Goal: Transaction & Acquisition: Subscribe to service/newsletter

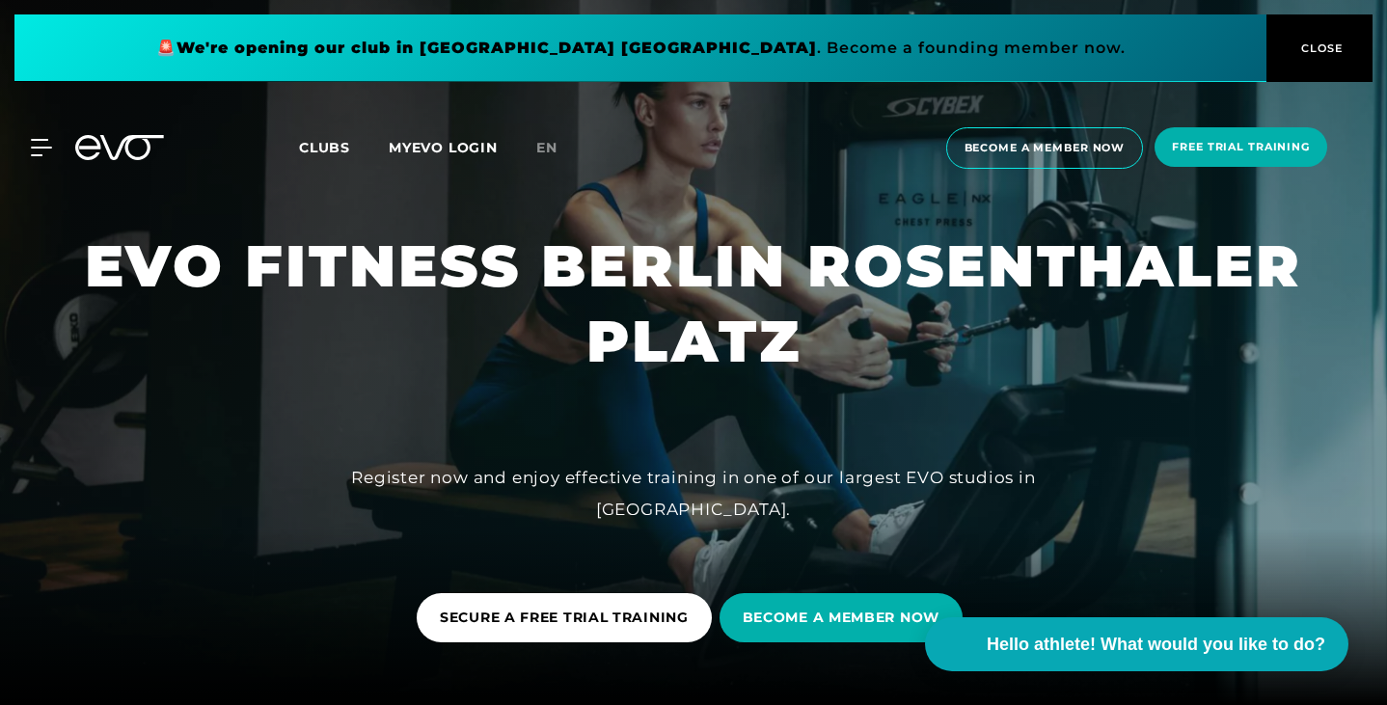
click at [1287, 44] on span "CLOSE" at bounding box center [1319, 48] width 106 height 17
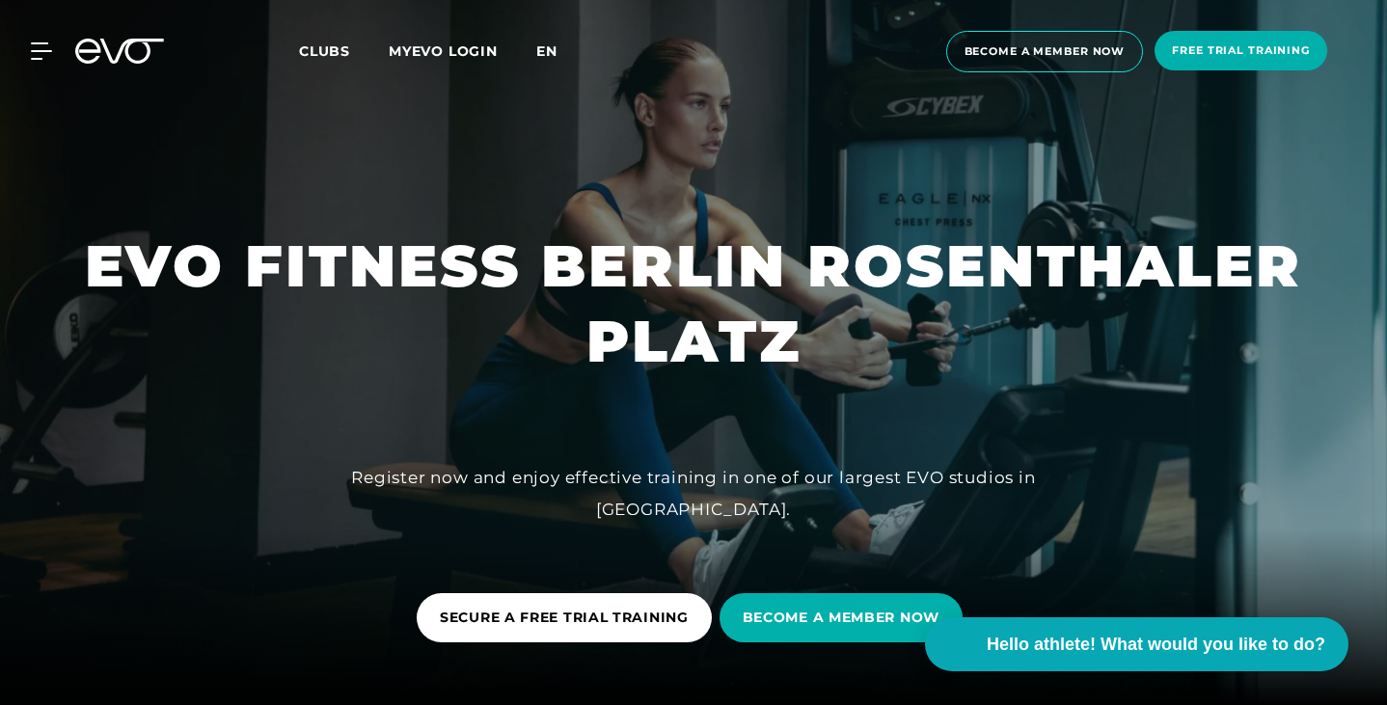
click at [544, 57] on font "en" at bounding box center [546, 50] width 21 height 17
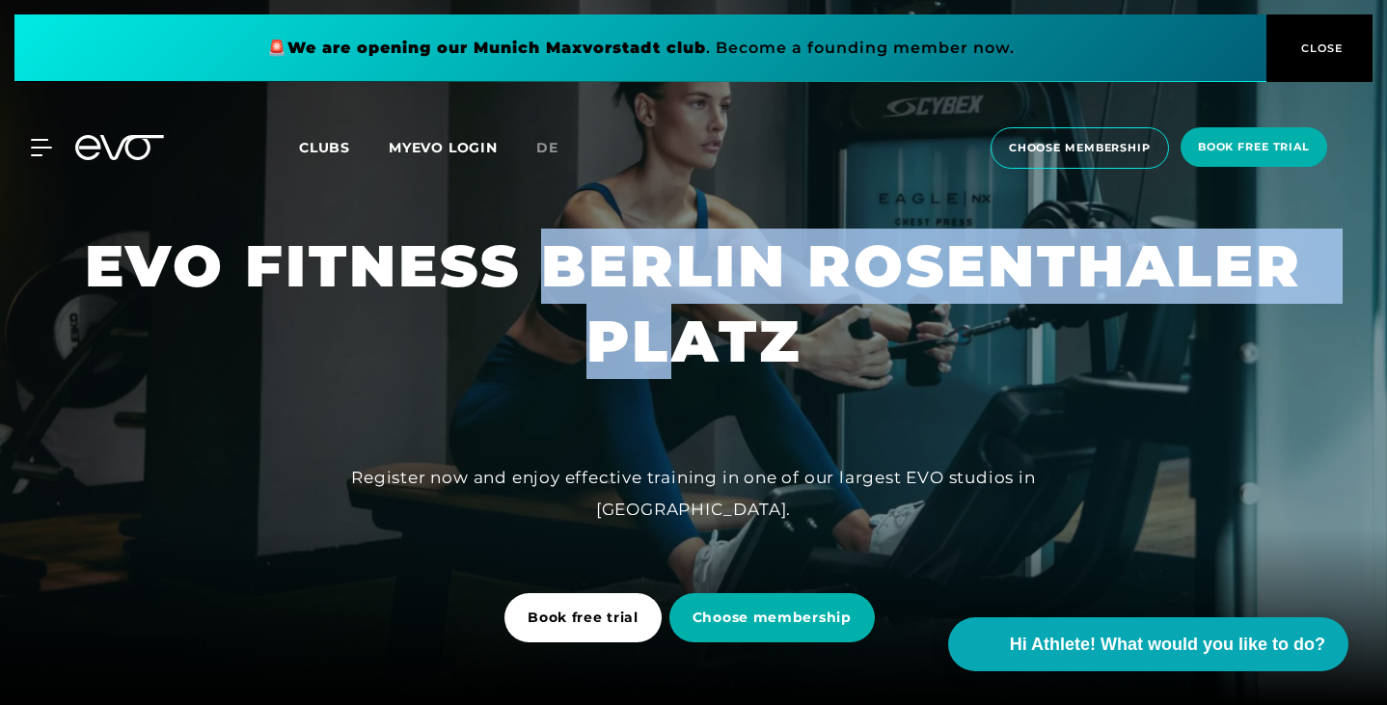
drag, startPoint x: 559, startPoint y: 291, endPoint x: 690, endPoint y: 368, distance: 151.3
click at [690, 368] on font "EVO FITNESS BERLIN ROSENTHALER PLATZ" at bounding box center [703, 303] width 1237 height 146
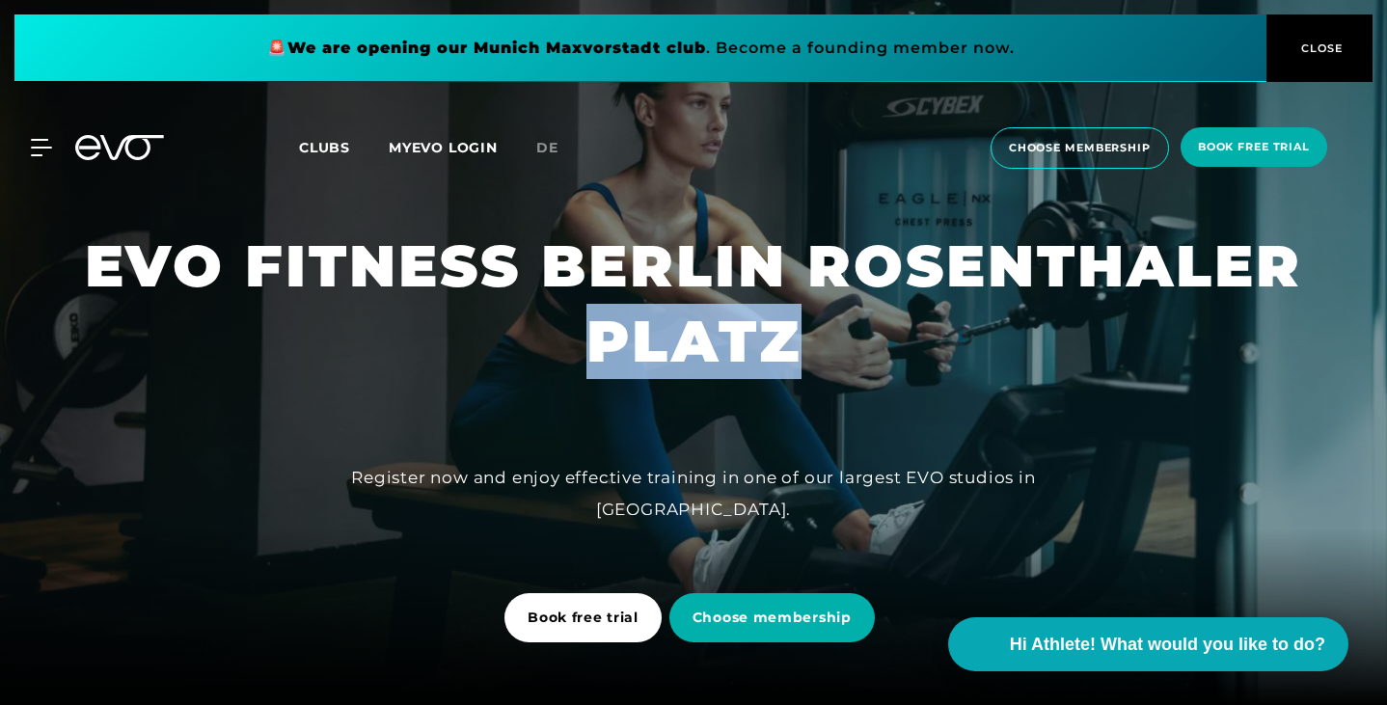
click at [690, 368] on font "EVO FITNESS BERLIN ROSENTHALER PLATZ" at bounding box center [703, 303] width 1237 height 146
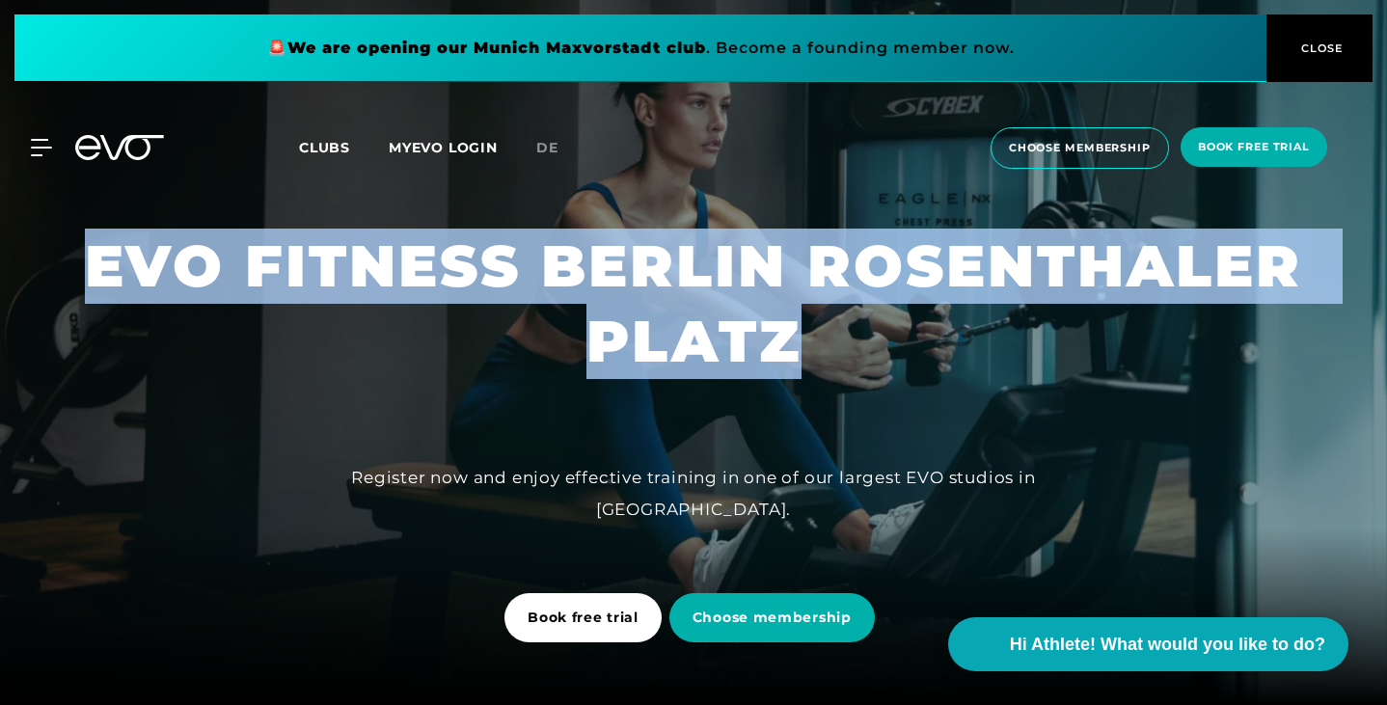
click at [690, 368] on font "EVO FITNESS BERLIN ROSENTHALER PLATZ" at bounding box center [703, 303] width 1237 height 146
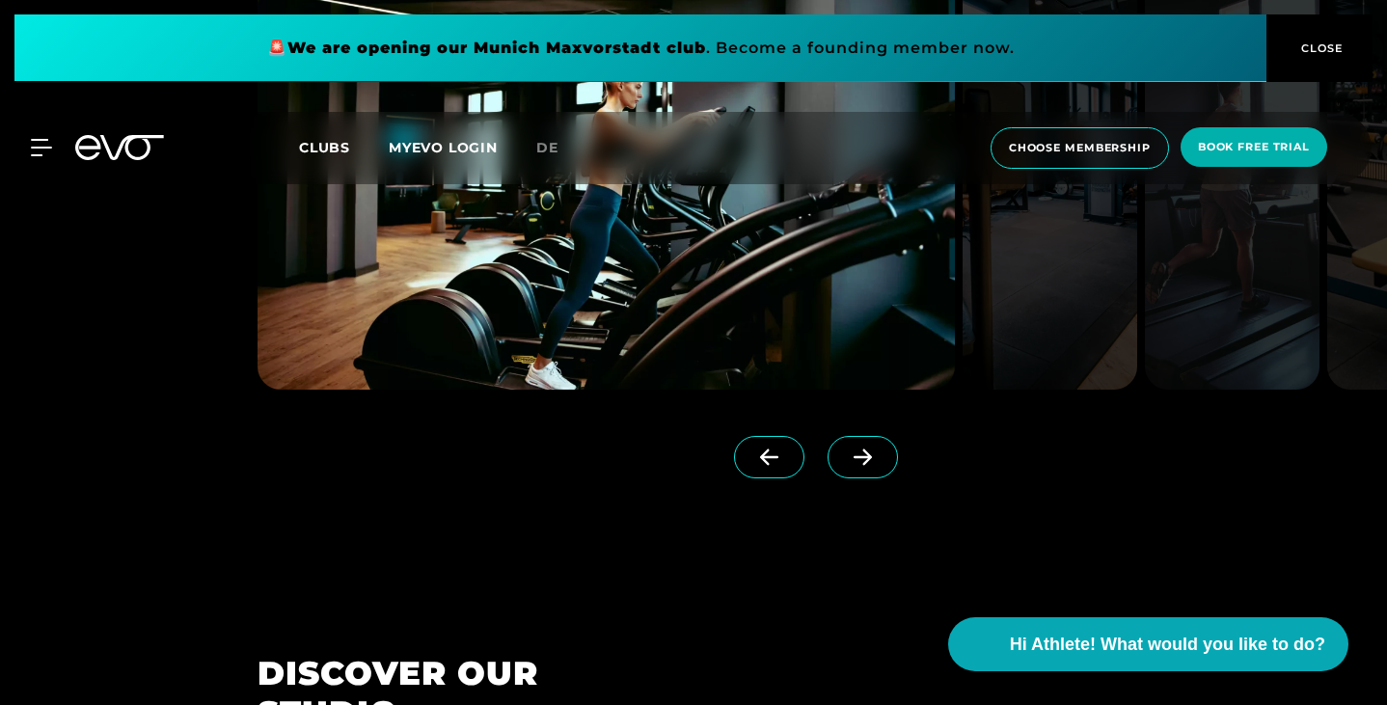
scroll to position [1675, 0]
click at [861, 479] on span at bounding box center [862, 458] width 70 height 42
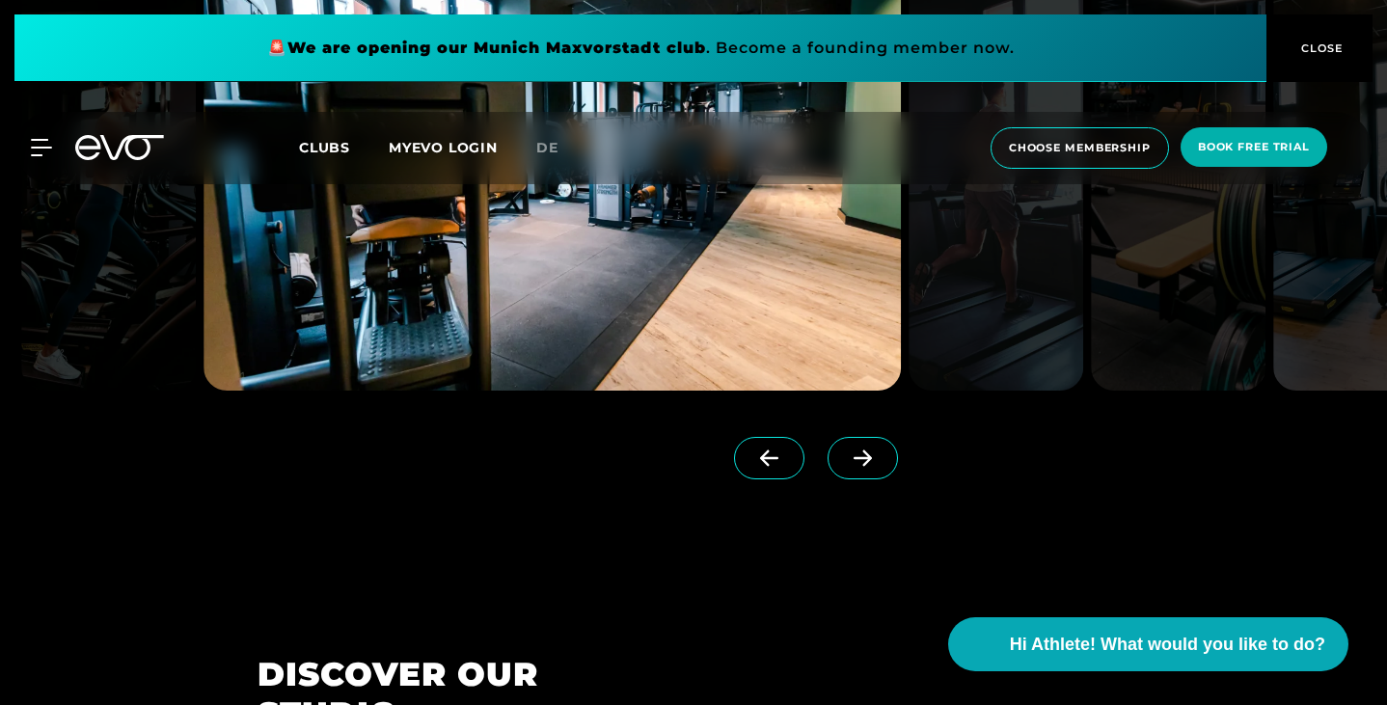
click at [861, 479] on span at bounding box center [862, 458] width 70 height 42
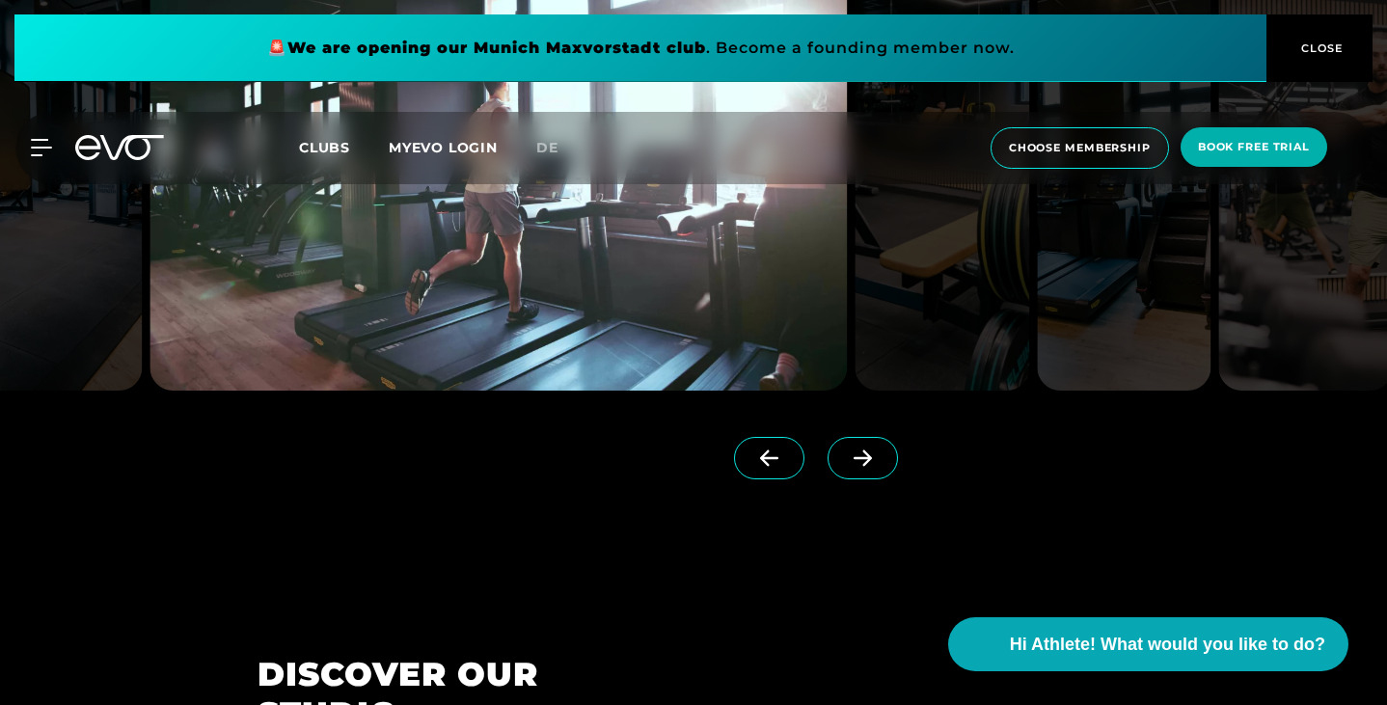
click at [861, 479] on span at bounding box center [862, 458] width 70 height 42
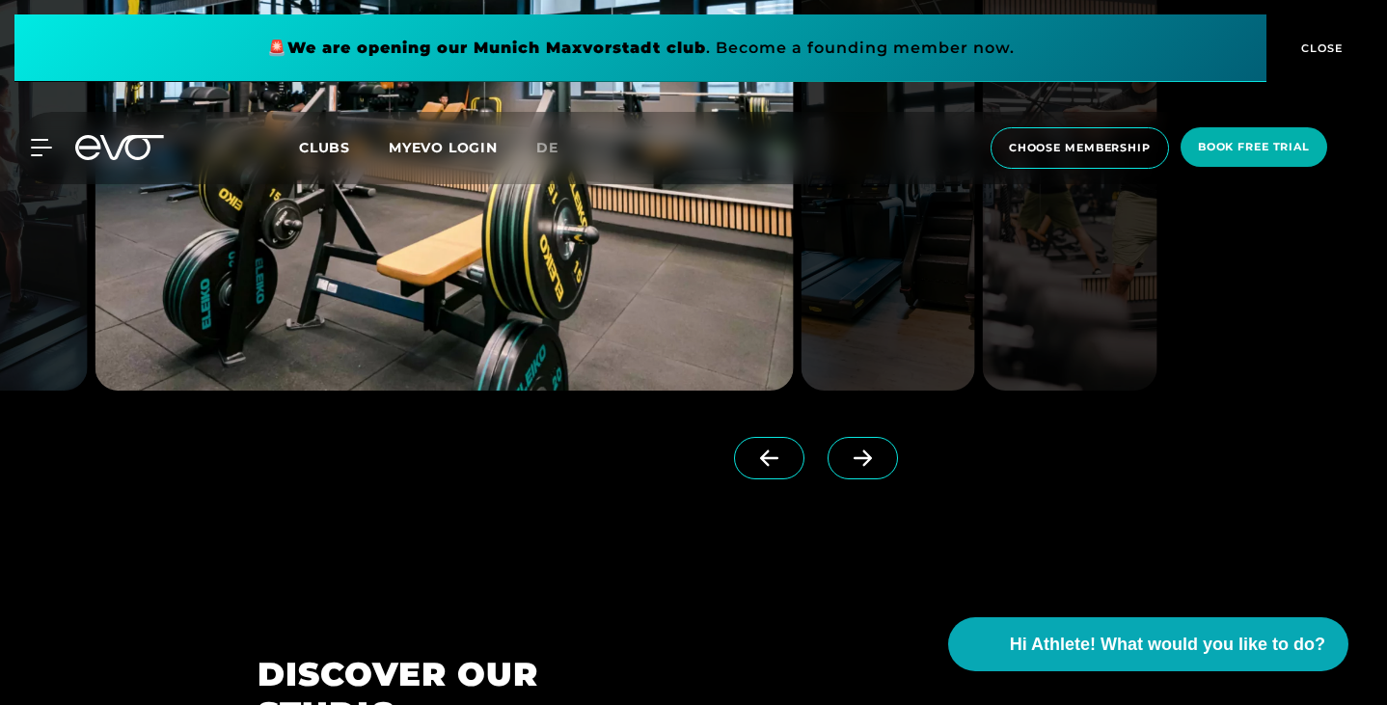
click at [861, 479] on span at bounding box center [862, 458] width 70 height 42
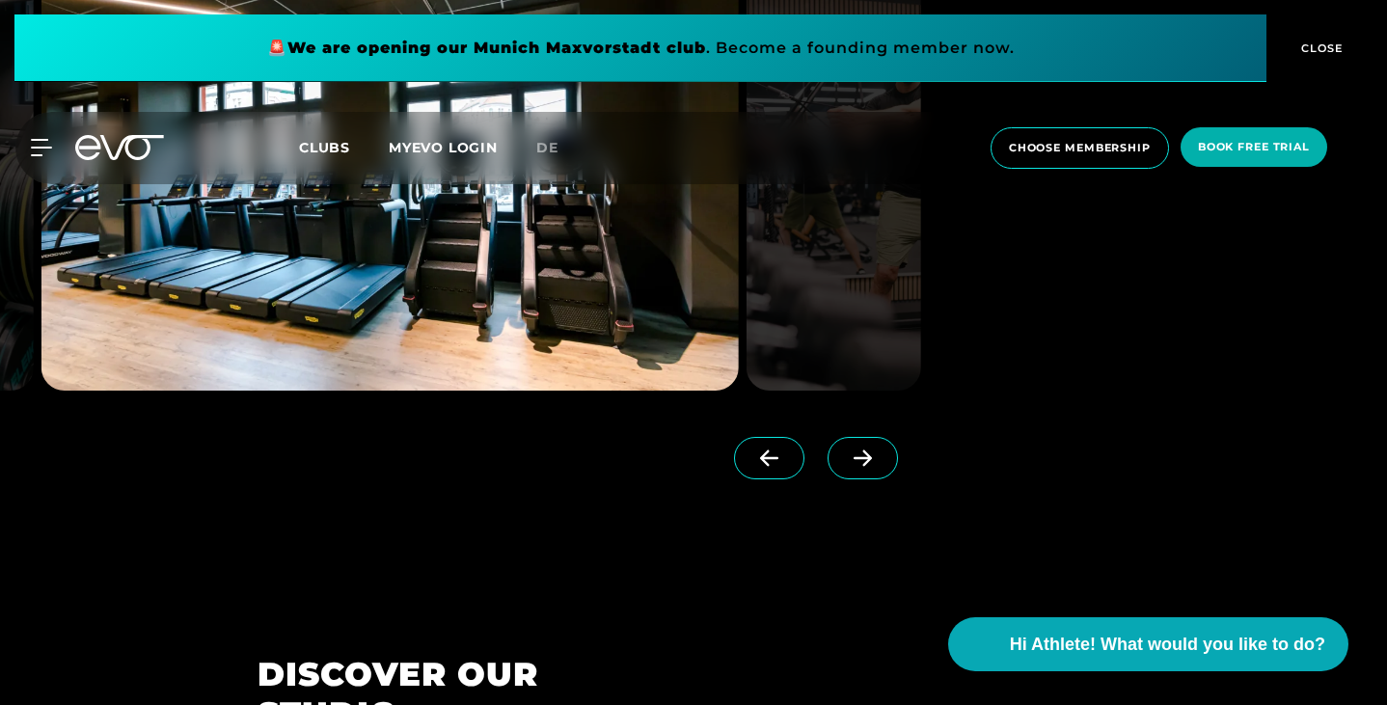
click at [861, 479] on span at bounding box center [862, 458] width 70 height 42
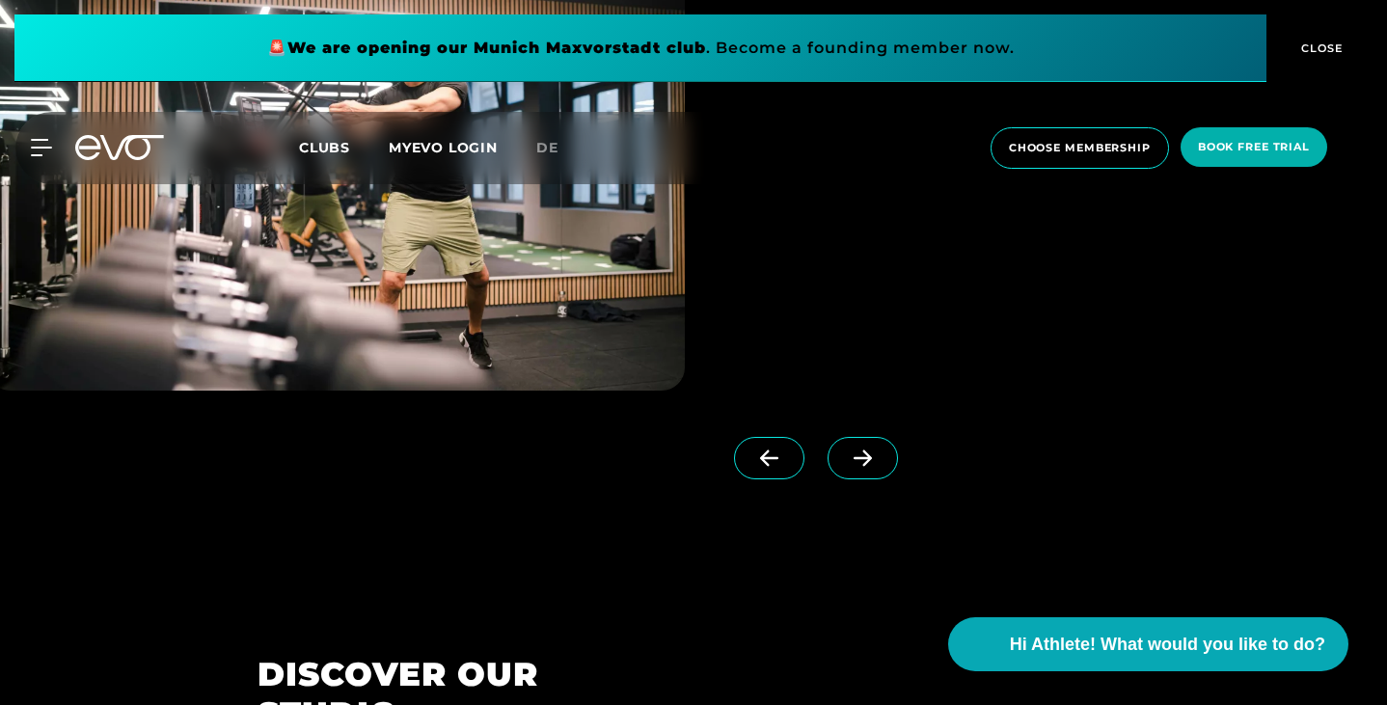
click at [861, 479] on span at bounding box center [862, 458] width 70 height 42
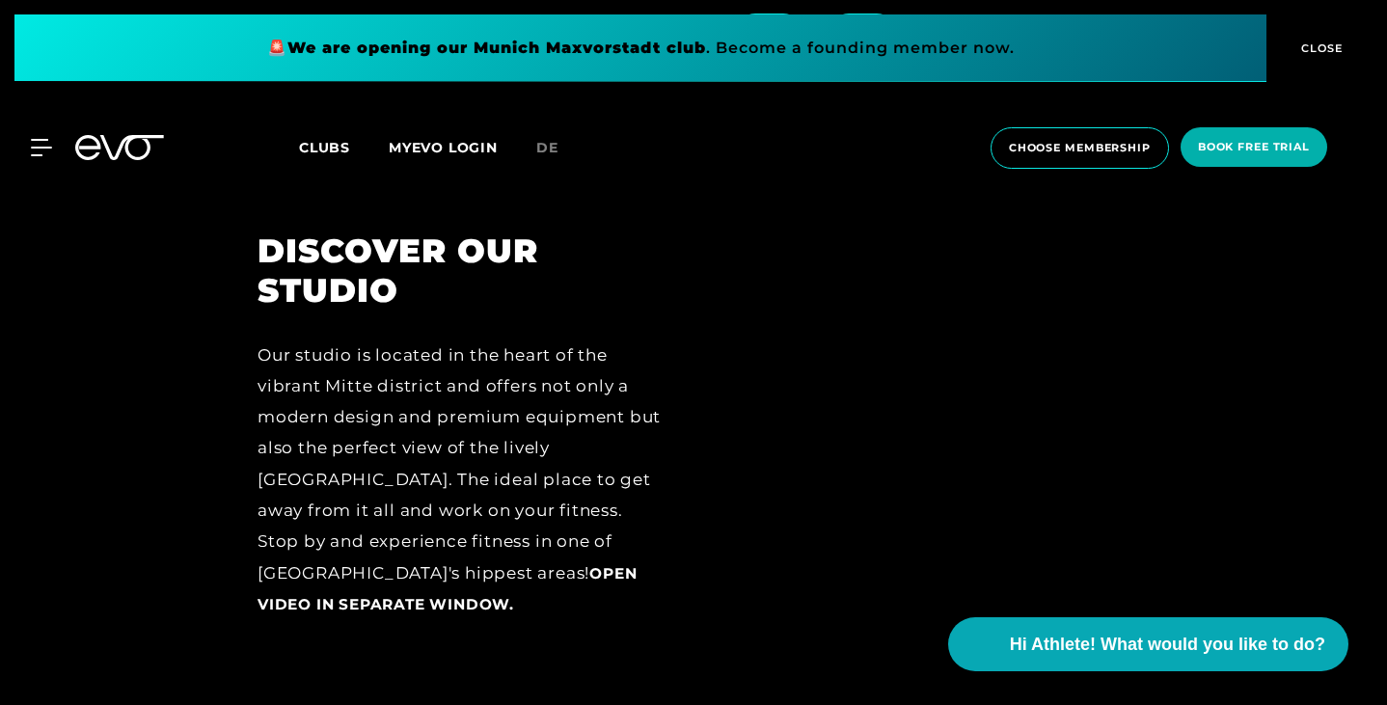
scroll to position [2367, 0]
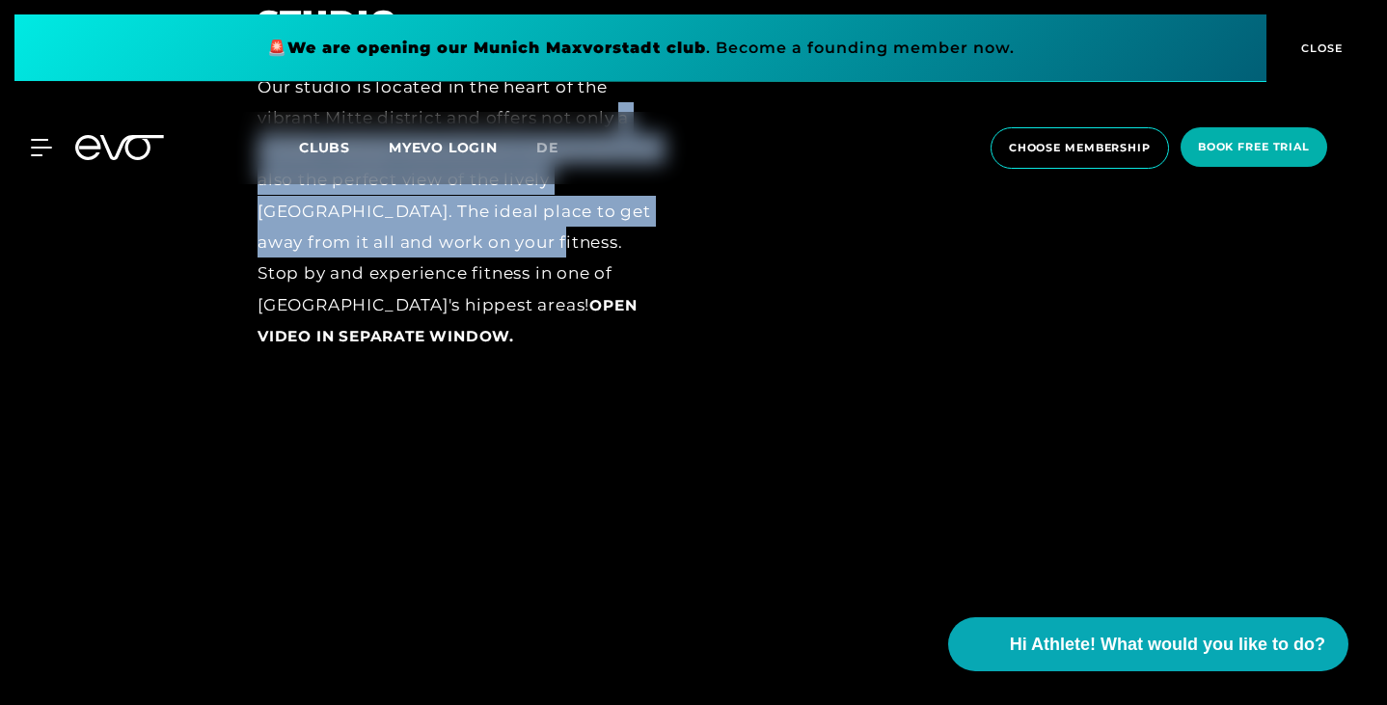
drag, startPoint x: 199, startPoint y: 351, endPoint x: 331, endPoint y: 480, distance: 184.8
click at [331, 352] on div "Our studio is located in the heart of the vibrant Mitte district and offers not…" at bounding box center [461, 211] width 409 height 281
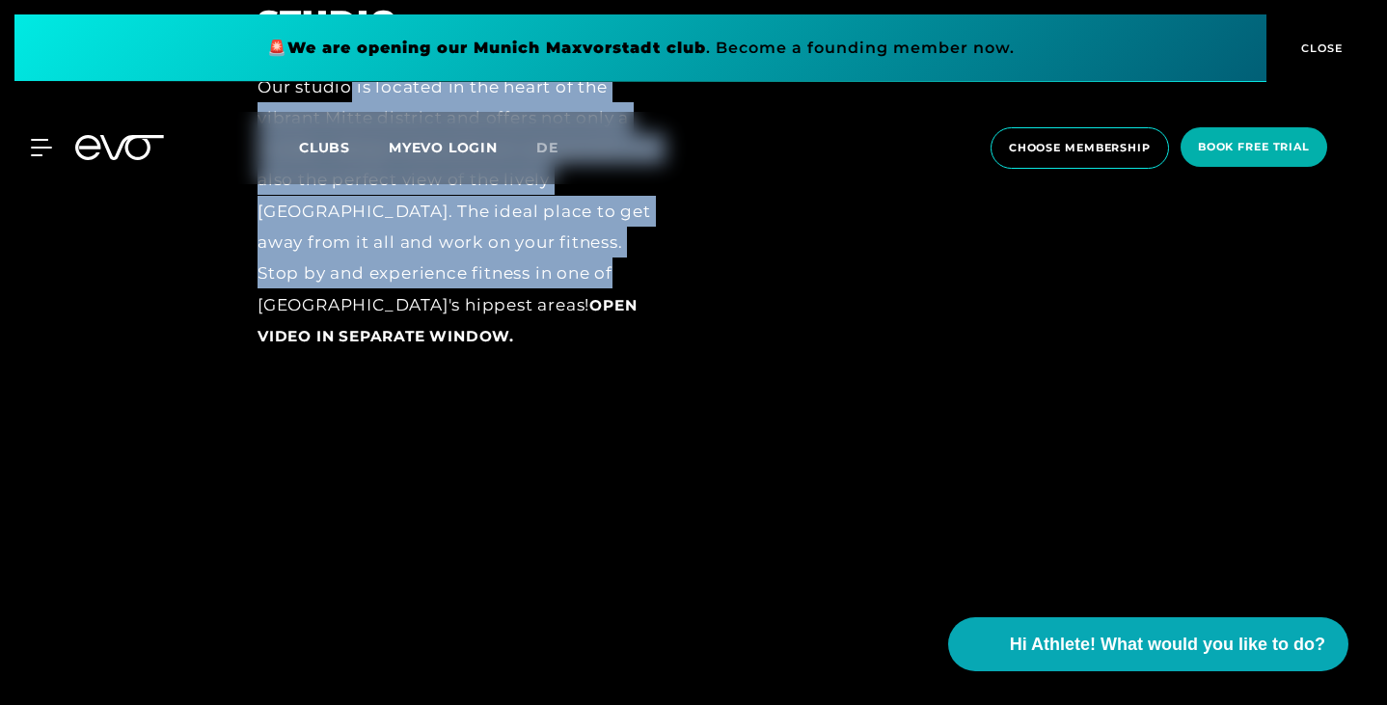
drag, startPoint x: 217, startPoint y: 266, endPoint x: 427, endPoint y: 496, distance: 311.3
click at [427, 352] on div "Our studio is located in the heart of the vibrant Mitte district and offers not…" at bounding box center [461, 211] width 409 height 281
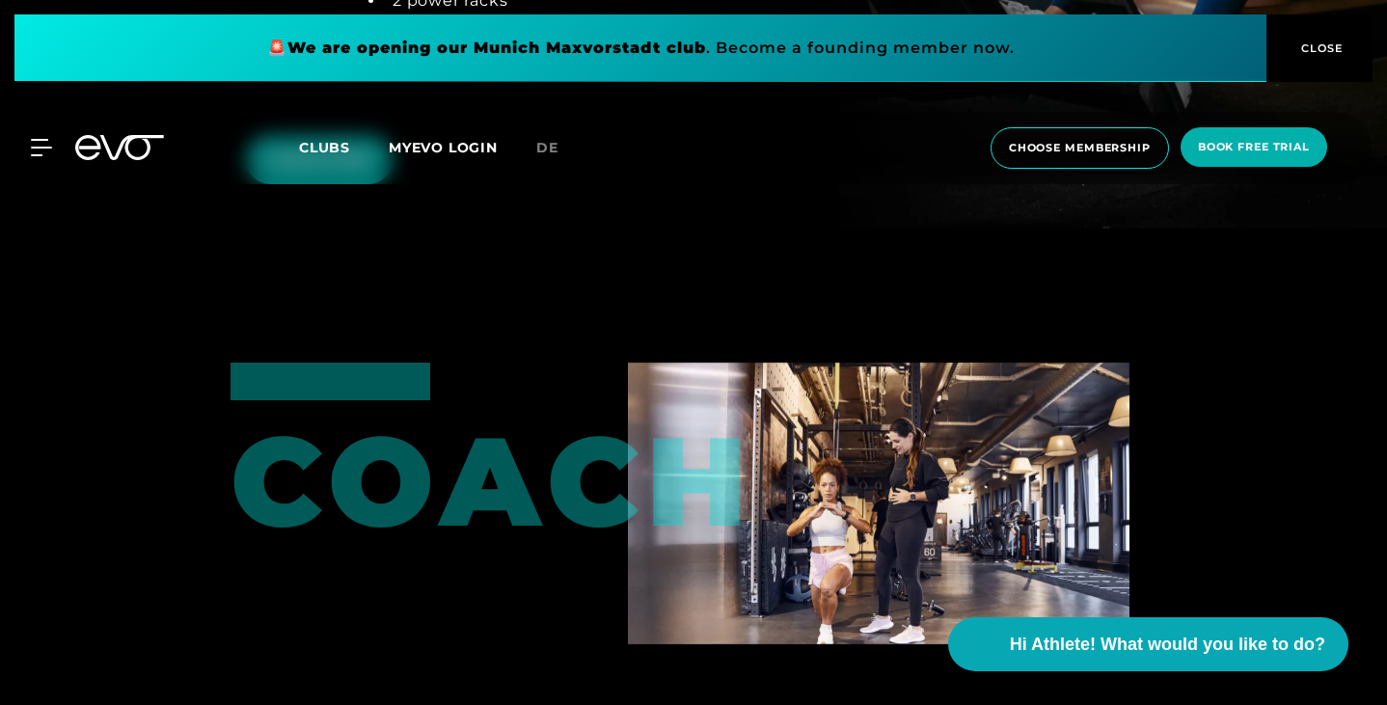
scroll to position [3608, 0]
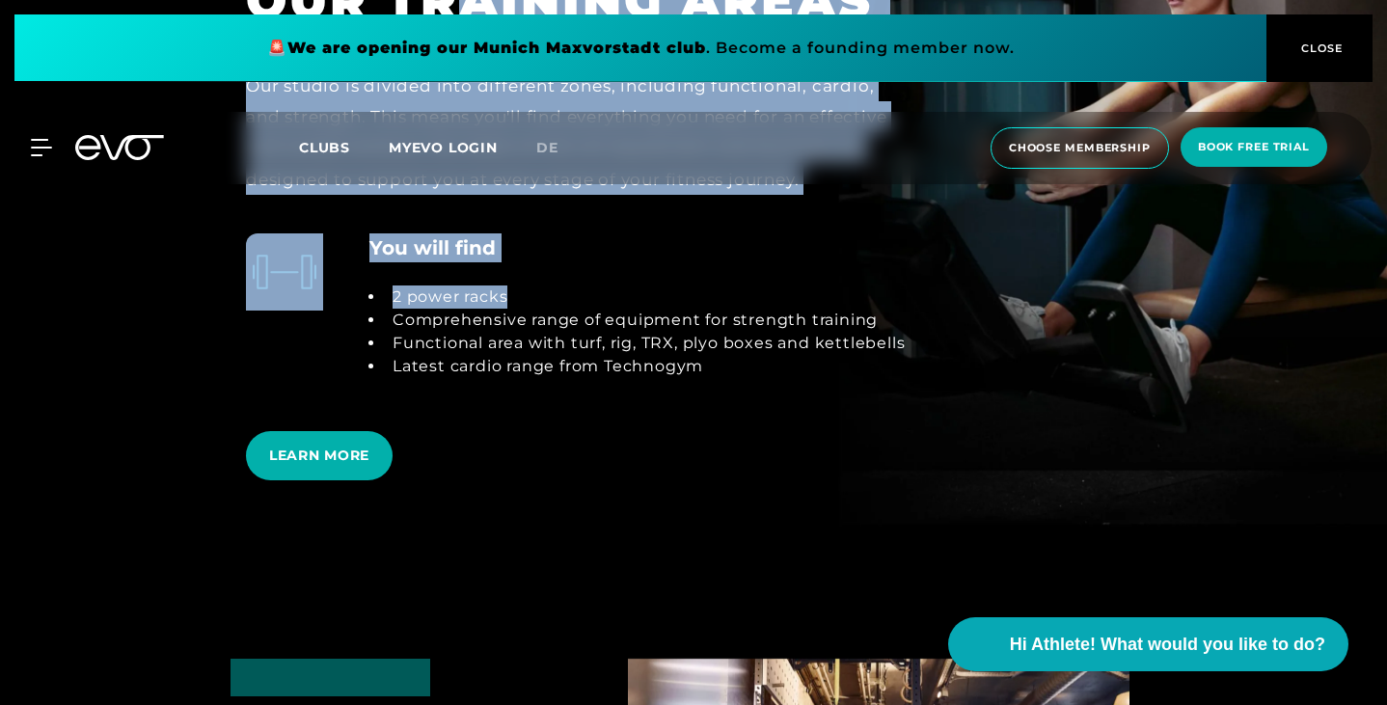
drag, startPoint x: 313, startPoint y: 240, endPoint x: 593, endPoint y: 488, distance: 373.7
click at [593, 488] on section "TRAIN SMARTER NOT HARDER OUR TRAINING AREAS Our studio is divided into differen…" at bounding box center [693, 161] width 1387 height 860
click at [593, 401] on div "2 power racks Comprehensive range of equipment for strength training Functional…" at bounding box center [636, 331] width 535 height 139
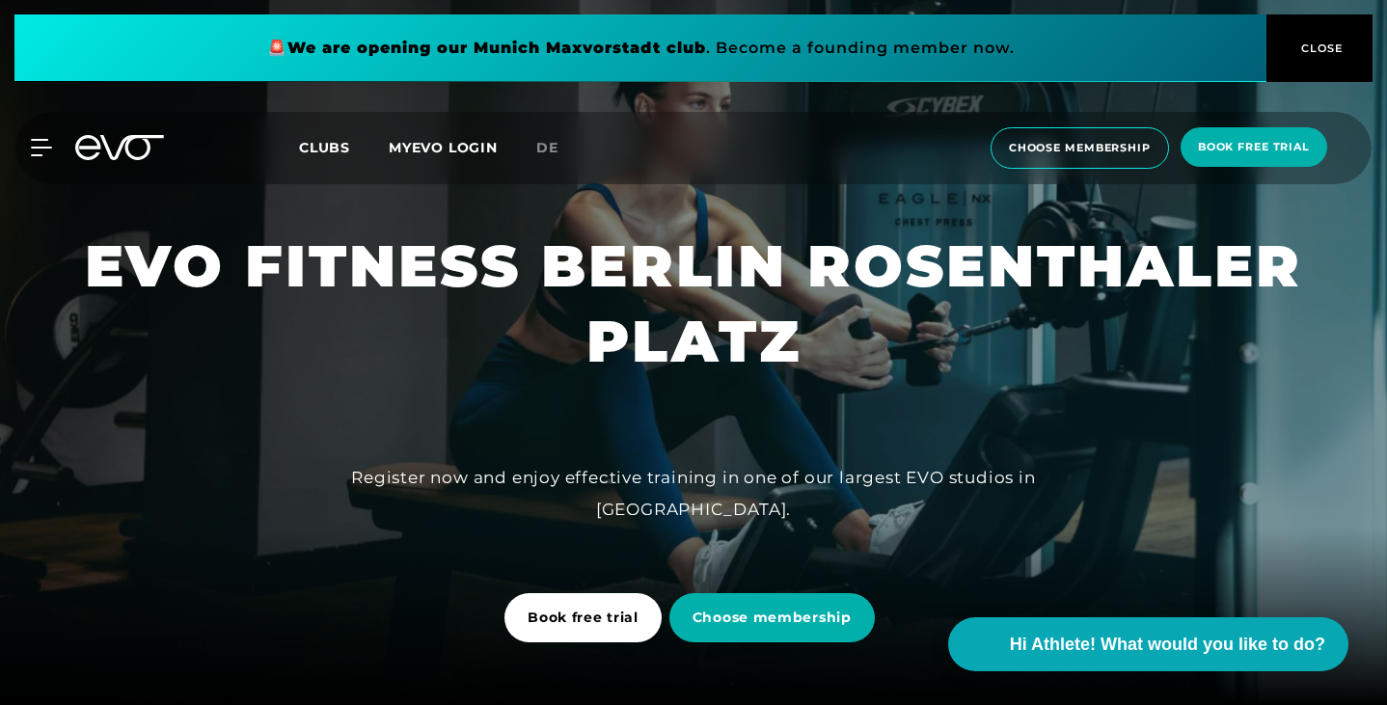
scroll to position [121, 0]
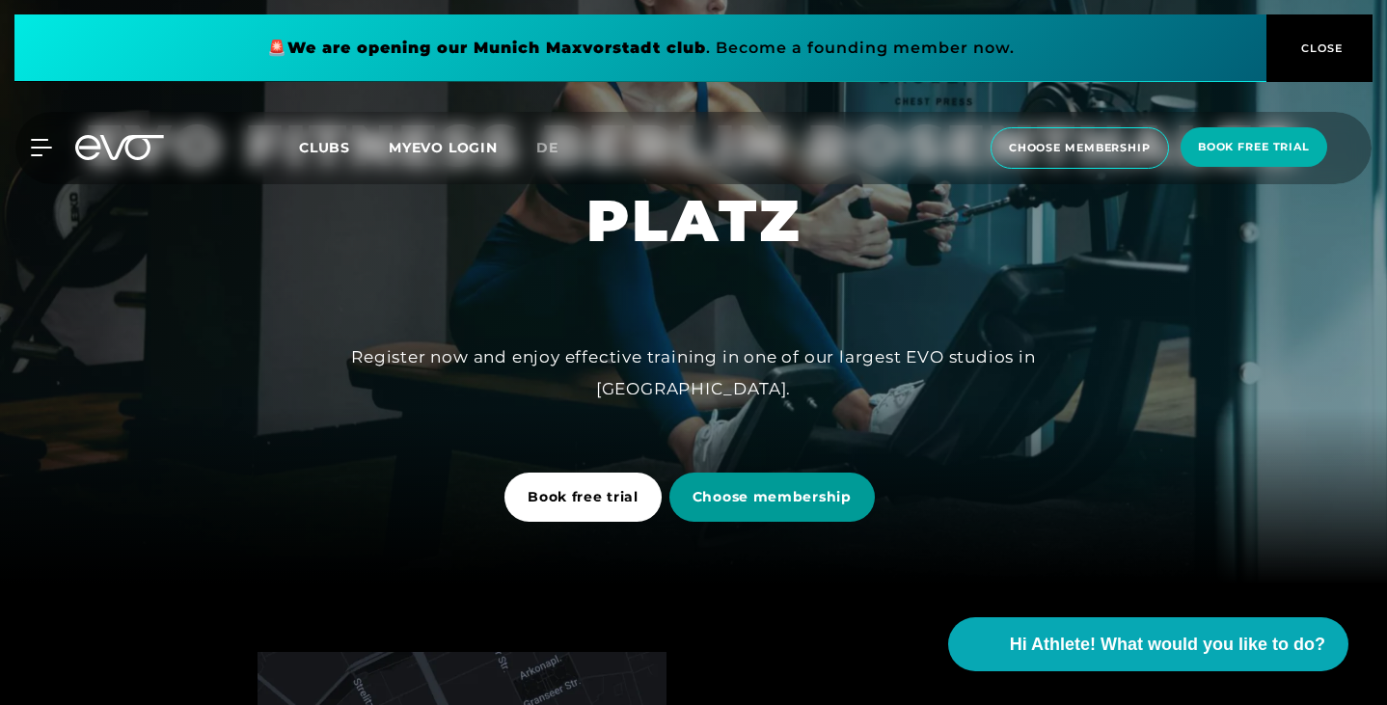
click at [778, 514] on span "Choose membership" at bounding box center [771, 497] width 205 height 49
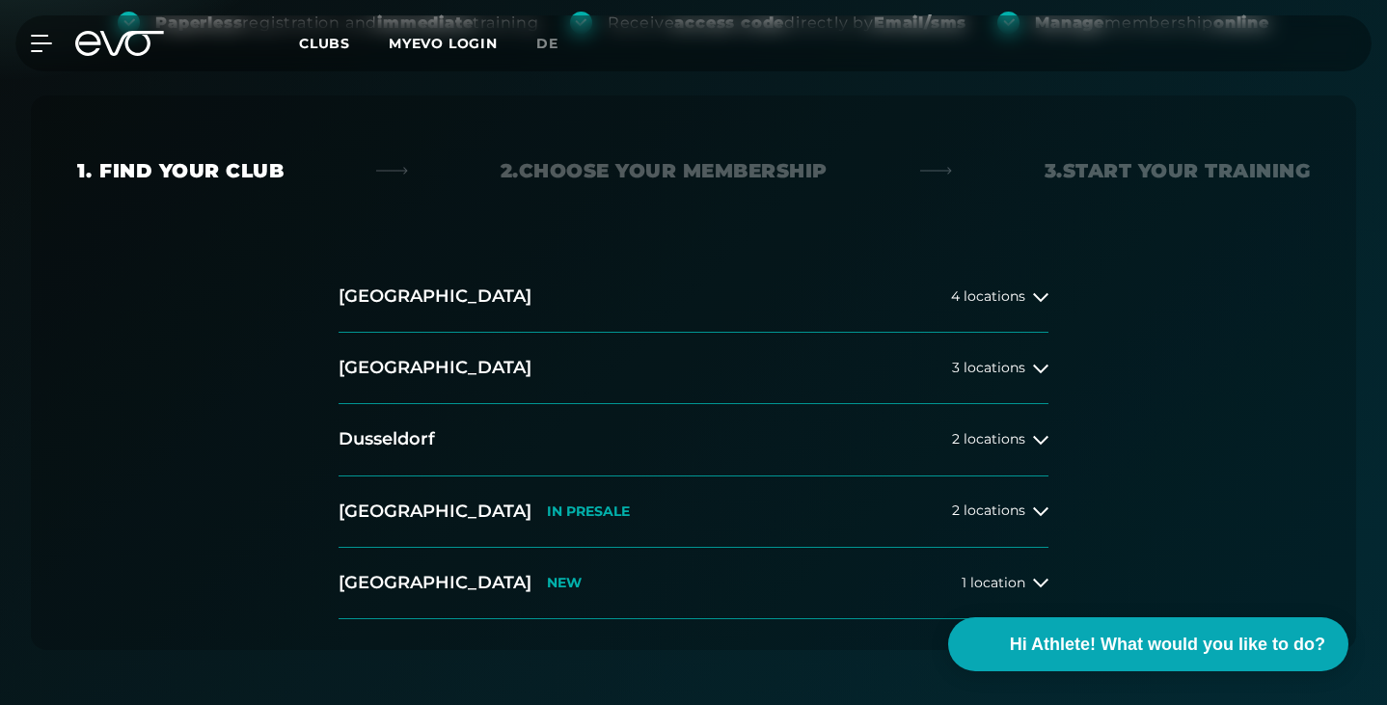
scroll to position [358, 0]
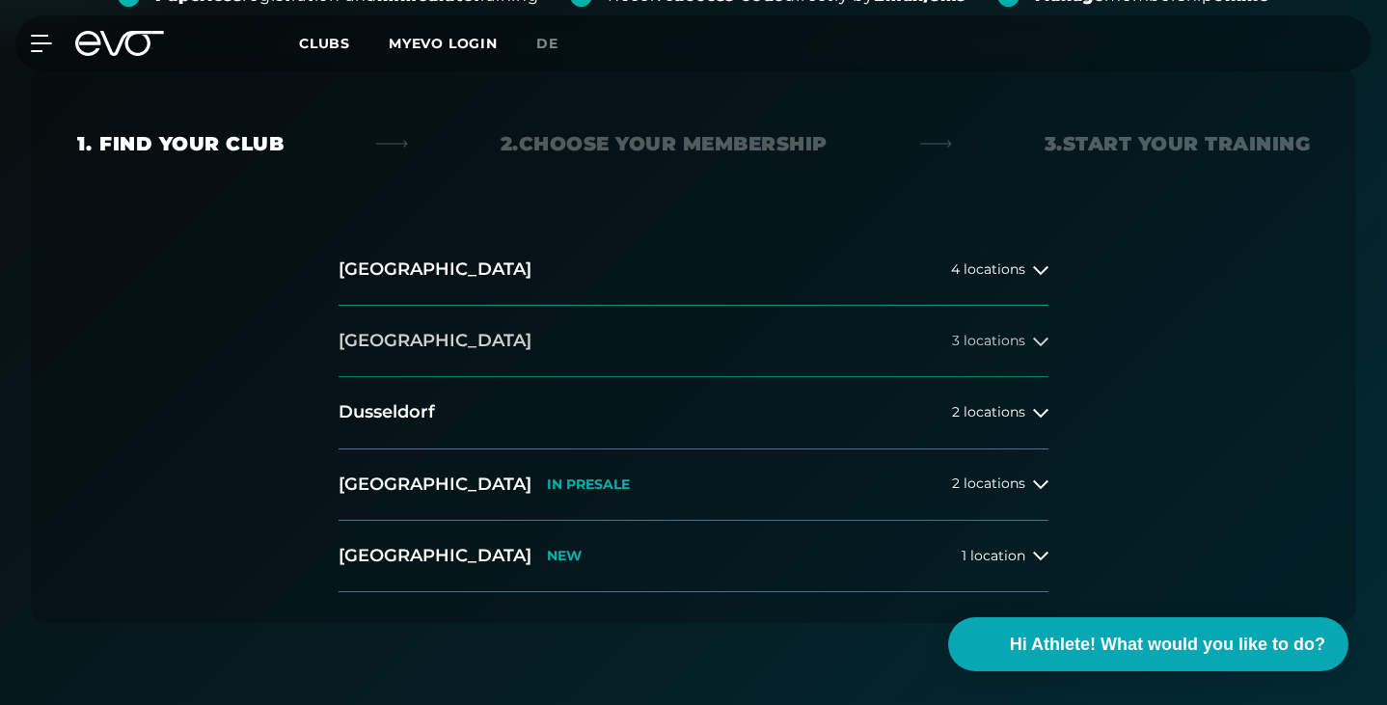
click at [569, 327] on button "[GEOGRAPHIC_DATA] 3 locations" at bounding box center [693, 341] width 710 height 71
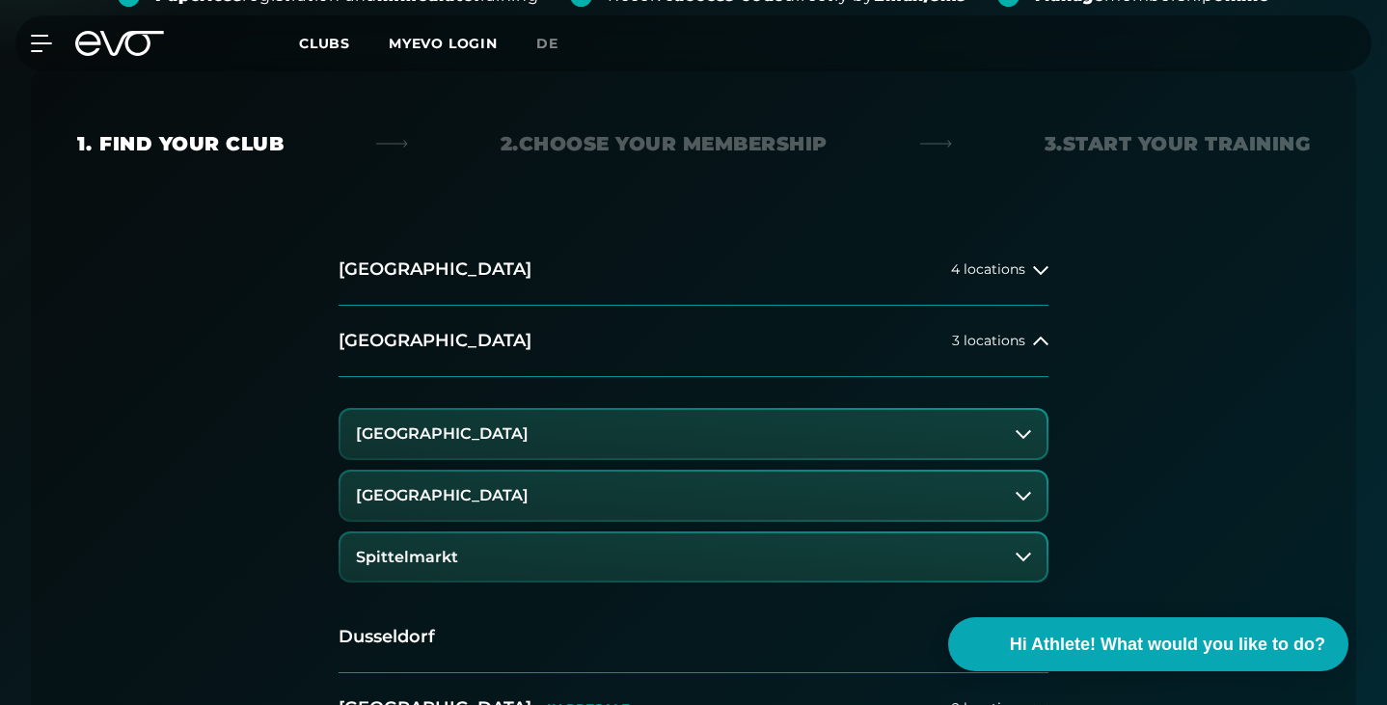
drag, startPoint x: 522, startPoint y: 427, endPoint x: 538, endPoint y: 496, distance: 70.4
click at [538, 496] on div "[GEOGRAPHIC_DATA] [GEOGRAPHIC_DATA] Spittelmarkt" at bounding box center [693, 489] width 710 height 225
click at [528, 496] on font "[GEOGRAPHIC_DATA]" at bounding box center [442, 495] width 173 height 18
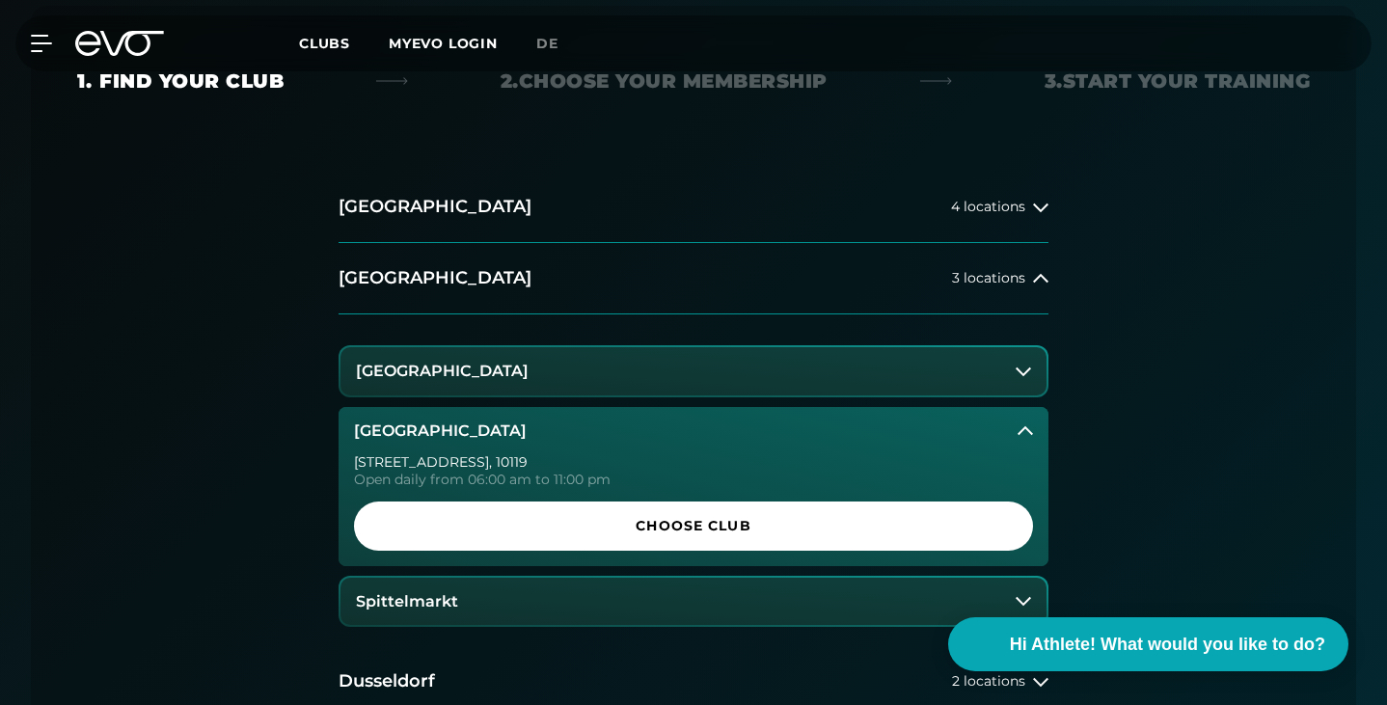
scroll to position [421, 0]
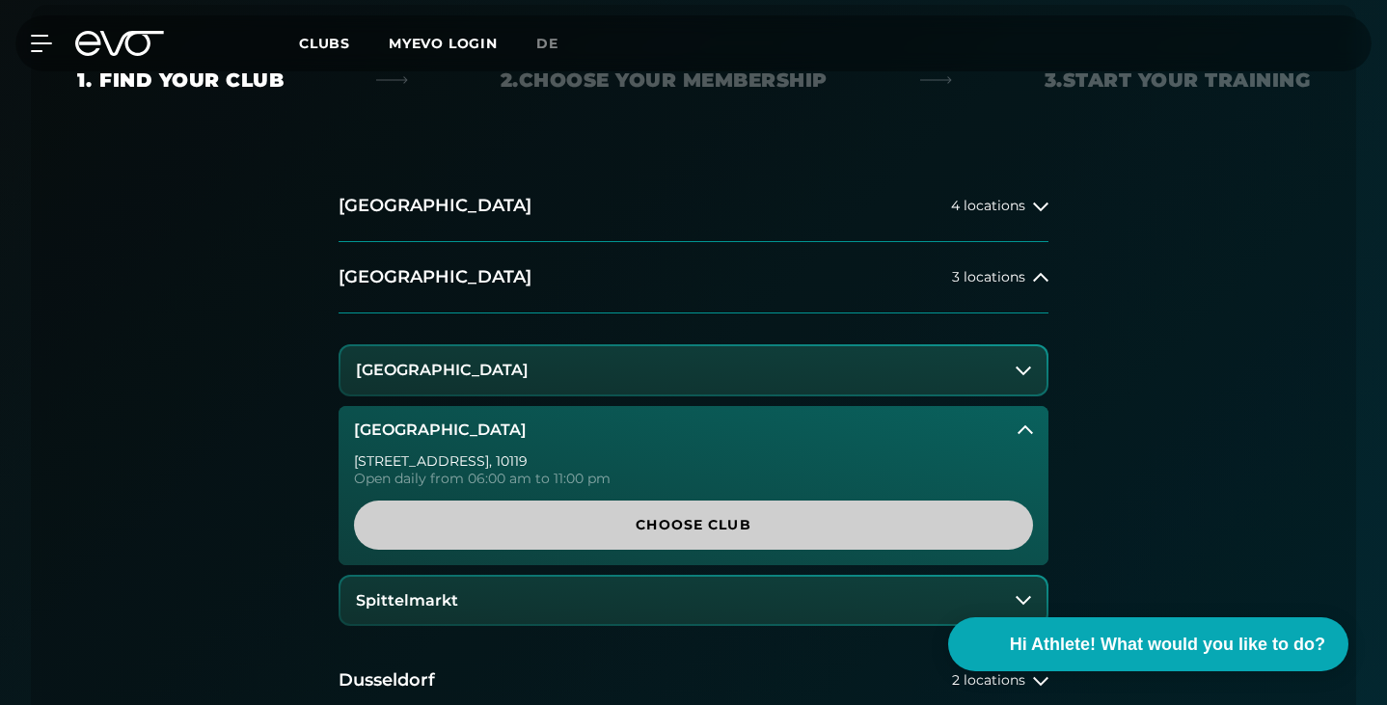
click at [610, 526] on span "Choose Club" at bounding box center [693, 525] width 633 height 20
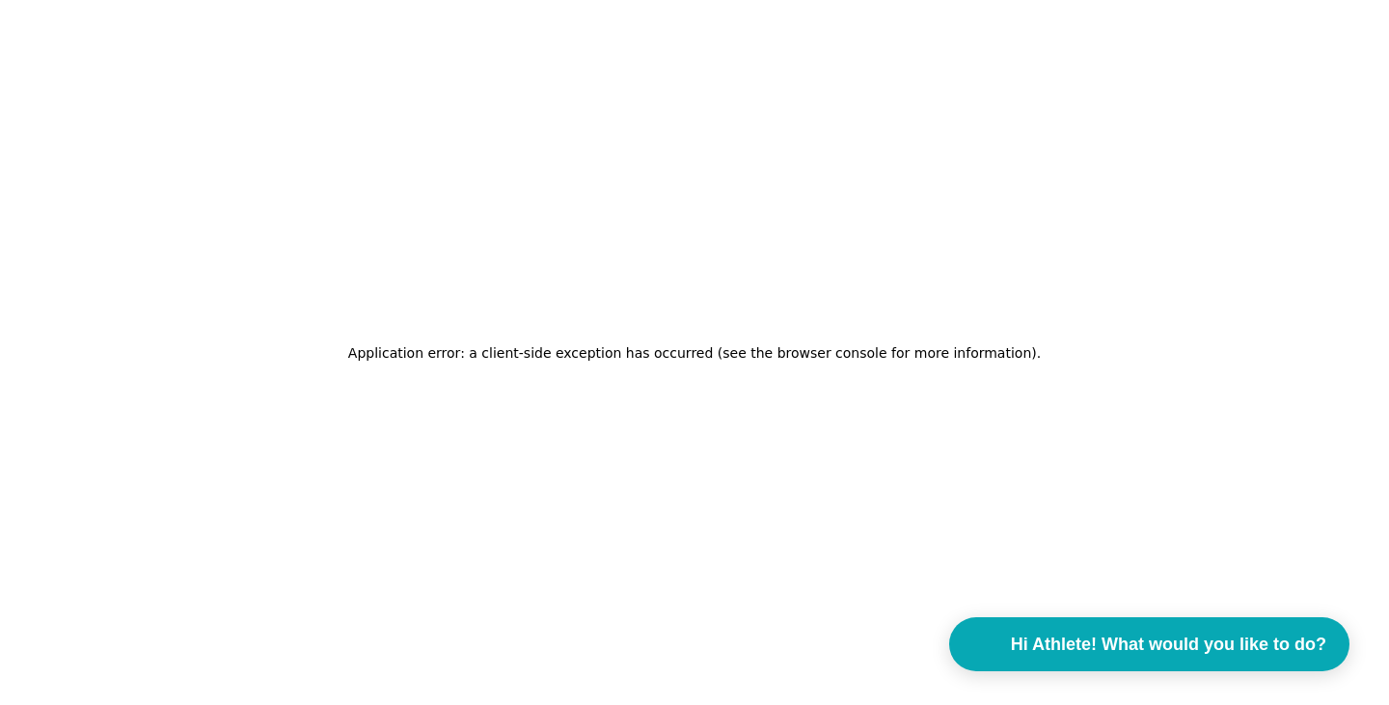
scroll to position [0, 0]
